Goal: Navigation & Orientation: Find specific page/section

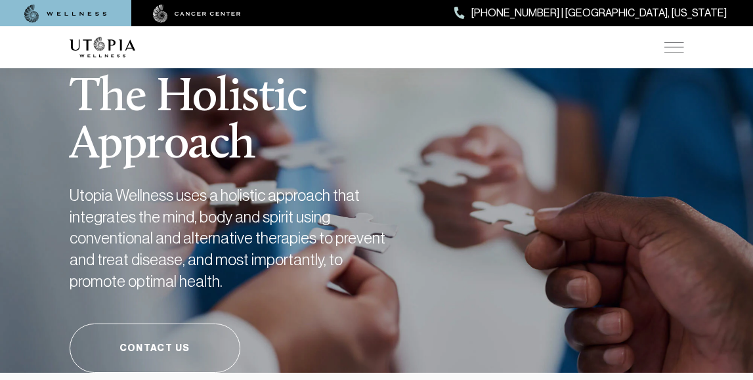
click at [672, 46] on img at bounding box center [674, 47] width 20 height 11
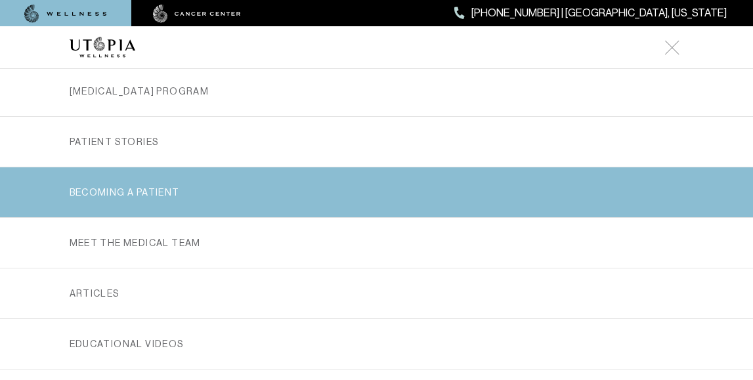
scroll to position [255, 0]
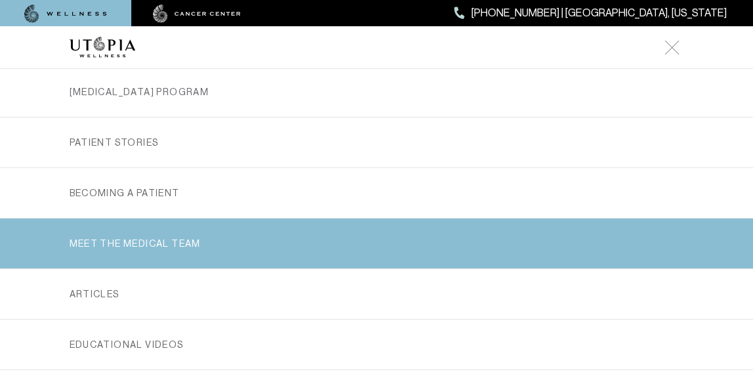
click at [200, 246] on link "MEET THE MEDICAL TEAM" at bounding box center [377, 244] width 615 height 50
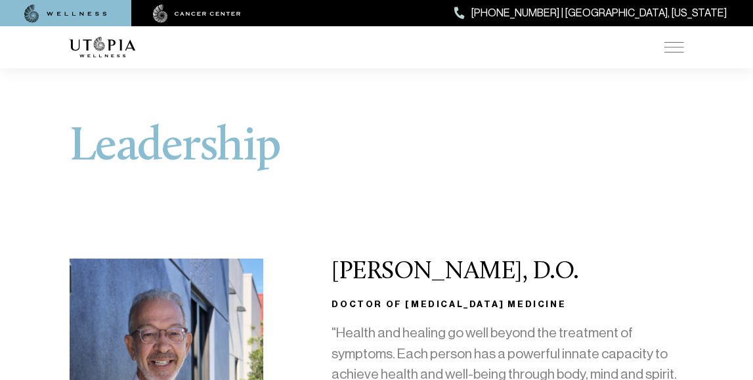
click at [666, 43] on img at bounding box center [674, 47] width 20 height 11
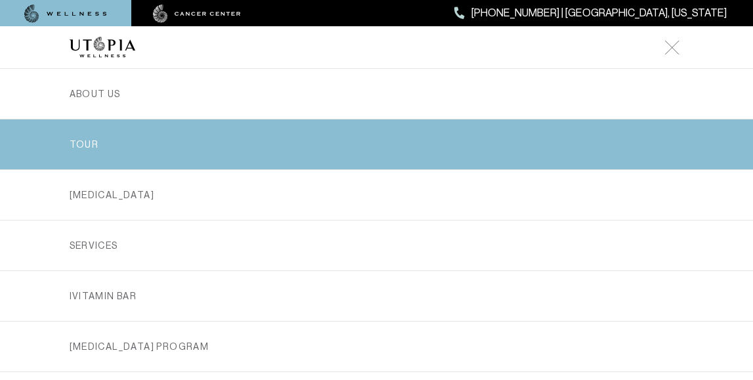
click at [568, 136] on link "TOUR" at bounding box center [377, 145] width 615 height 50
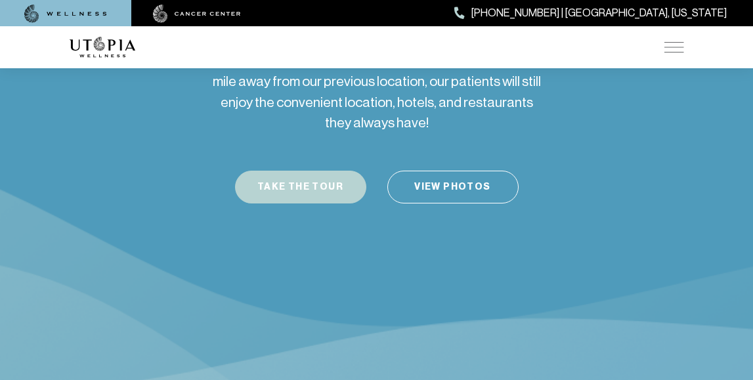
scroll to position [284, 0]
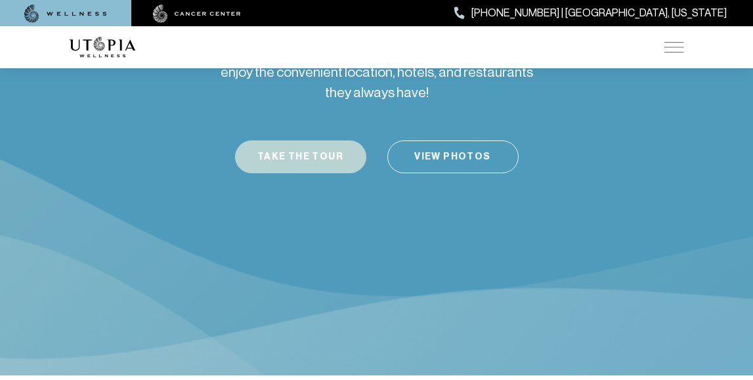
click at [464, 141] on link "View Photos" at bounding box center [452, 157] width 131 height 33
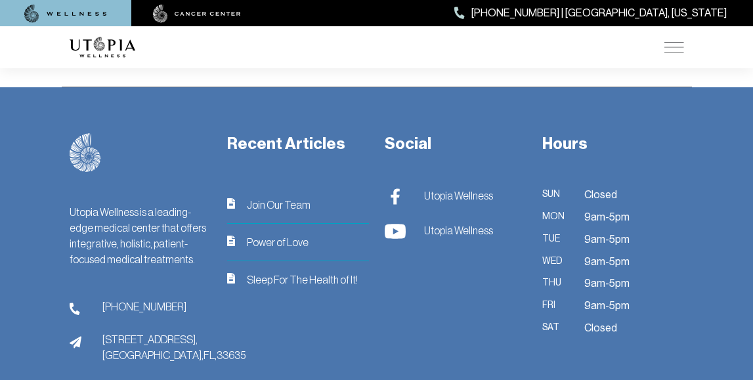
scroll to position [3192, 0]
